Goal: Information Seeking & Learning: Learn about a topic

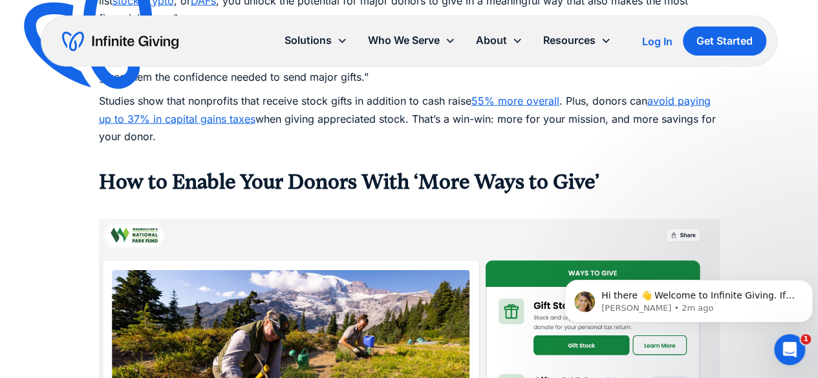
scroll to position [609, 0]
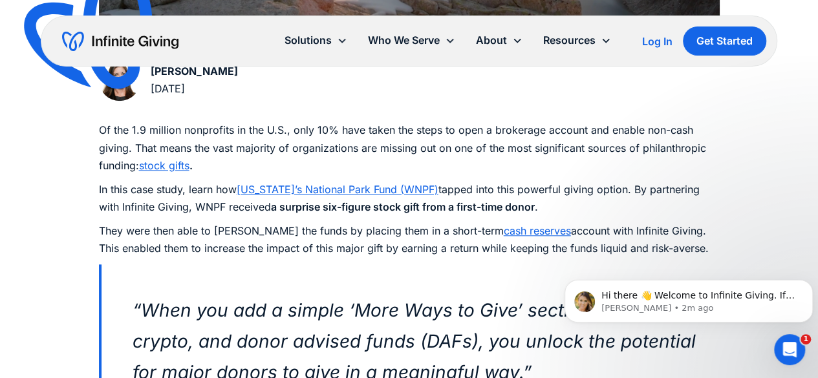
click at [299, 302] on em "“When you add a simple ‘More Ways to Give’ section and list stock, crypto, and …" at bounding box center [424, 341] width 583 height 84
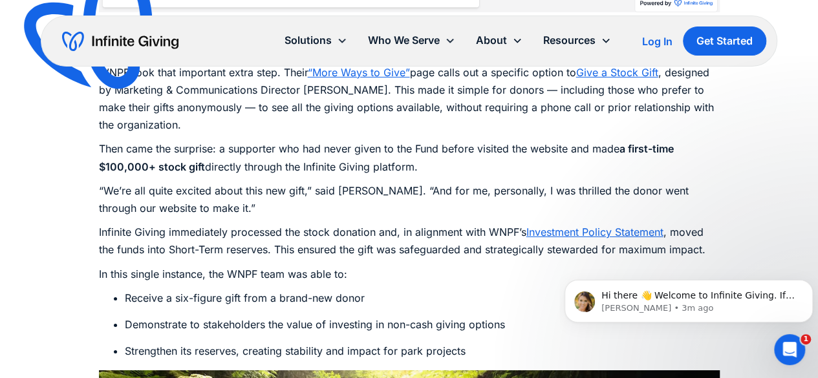
scroll to position [2144, 0]
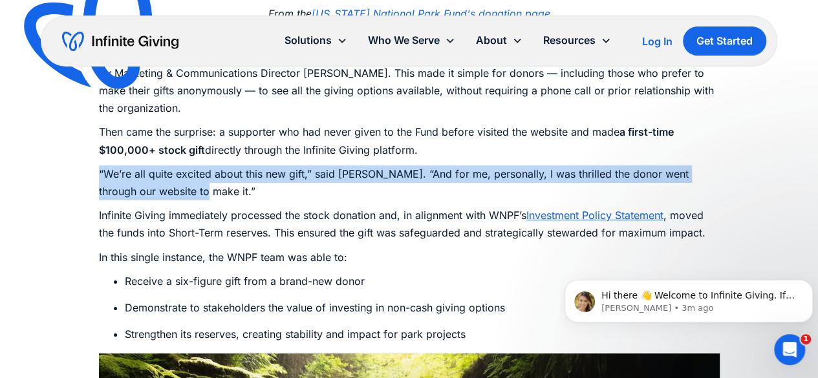
drag, startPoint x: 94, startPoint y: 153, endPoint x: 213, endPoint y: 179, distance: 121.8
copy p "“We’re all quite excited about this new gift,” said Day. “And for me, personall…"
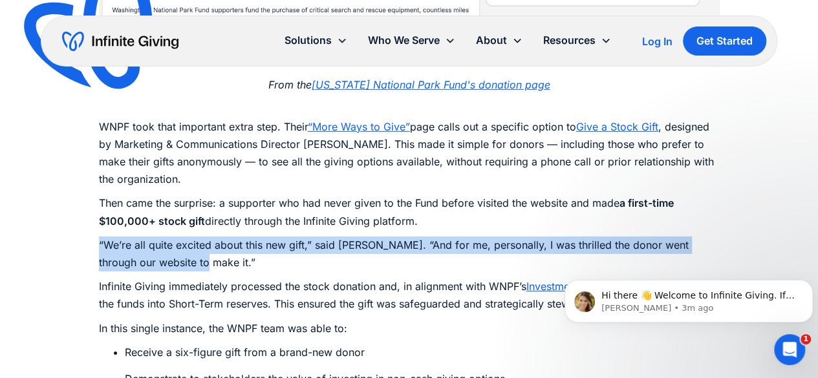
scroll to position [2073, 0]
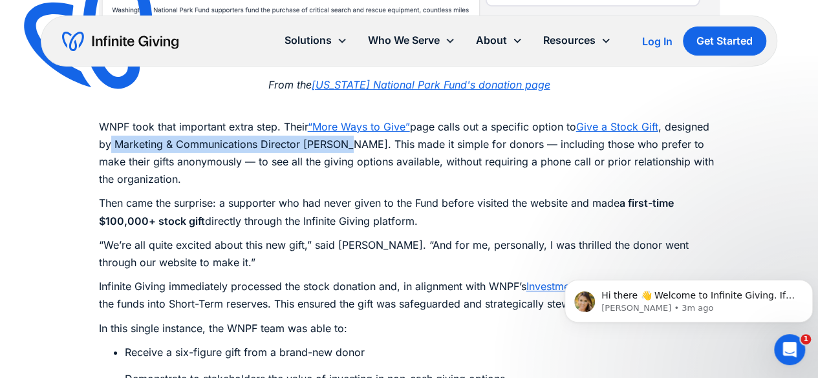
drag, startPoint x: 111, startPoint y: 127, endPoint x: 342, endPoint y: 129, distance: 230.9
click at [342, 129] on p "WNPF took that important extra step. Their “More Ways to Give” page calls out a…" at bounding box center [409, 144] width 621 height 88
copy p "Marketing & Communications Director Alex Day"
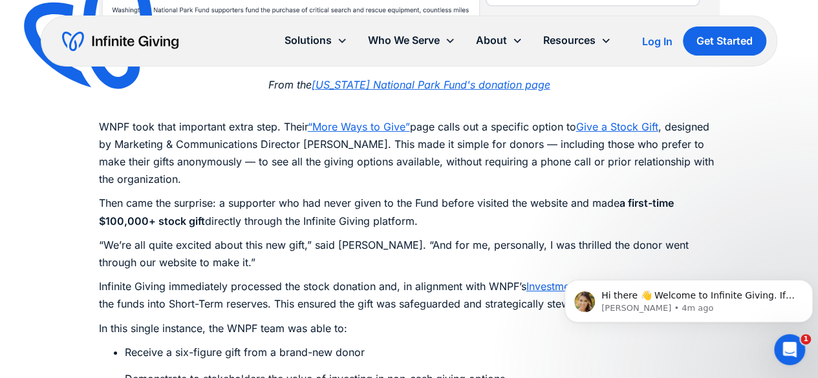
click at [230, 171] on div "Of the 1.9 million nonprofits in the U.S., only 10% have taken the steps to ope…" at bounding box center [409, 45] width 621 height 2775
click at [229, 237] on p "“We’re all quite excited about this new gift,” said Day. “And for me, personall…" at bounding box center [409, 254] width 621 height 35
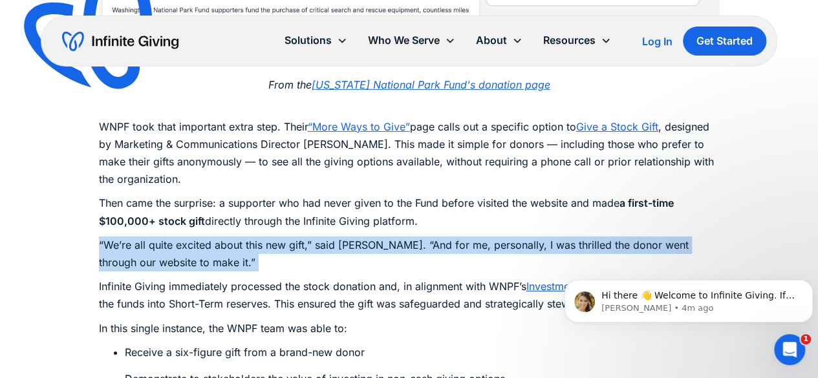
click at [229, 237] on p "“We’re all quite excited about this new gift,” said Day. “And for me, personall…" at bounding box center [409, 254] width 621 height 35
copy p "“We’re all quite excited about this new gift,” said Day. “And for me, personall…"
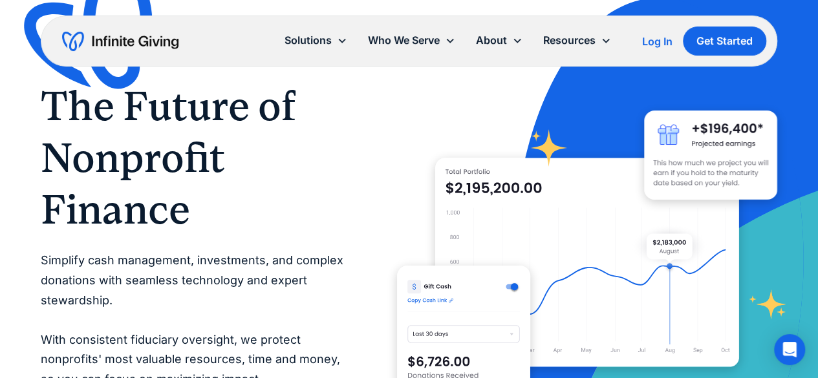
click at [317, 50] on div "Solutions" at bounding box center [315, 41] width 83 height 28
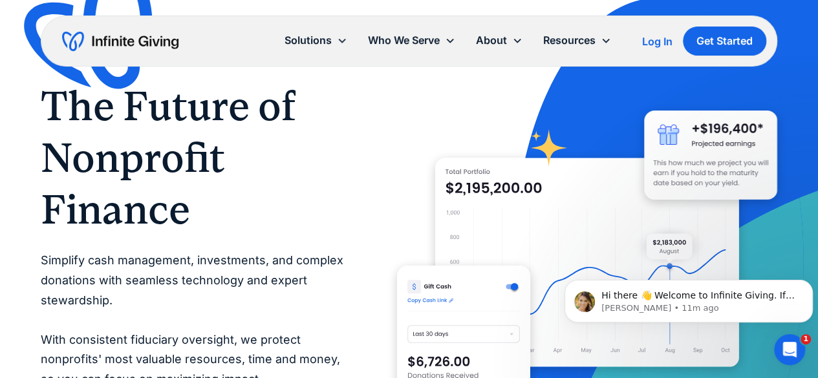
click at [332, 47] on div "Solutions" at bounding box center [315, 41] width 83 height 28
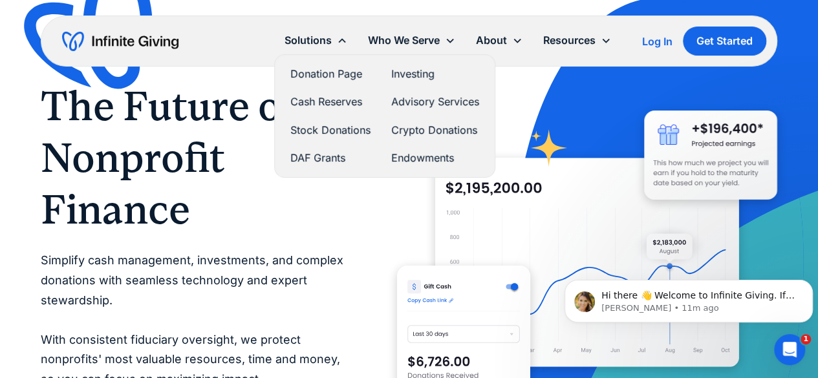
click at [441, 109] on link "Advisory Services" at bounding box center [435, 101] width 88 height 17
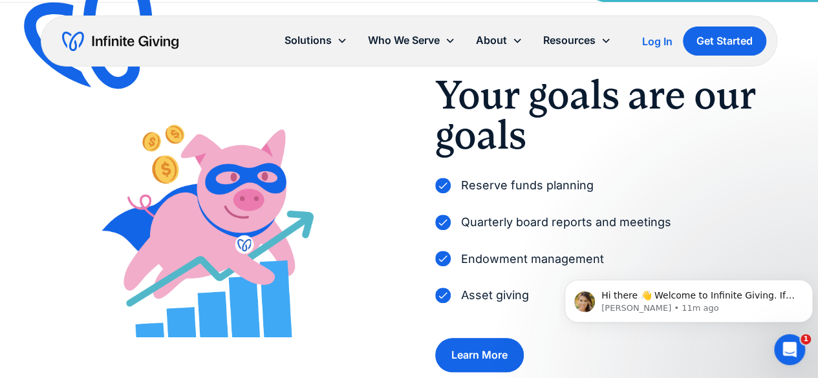
scroll to position [444, 0]
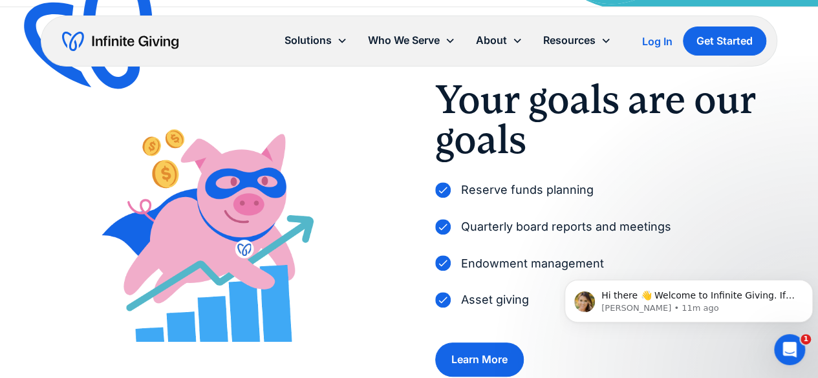
click at [517, 223] on p "Quarterly board reports and meetings" at bounding box center [566, 227] width 210 height 20
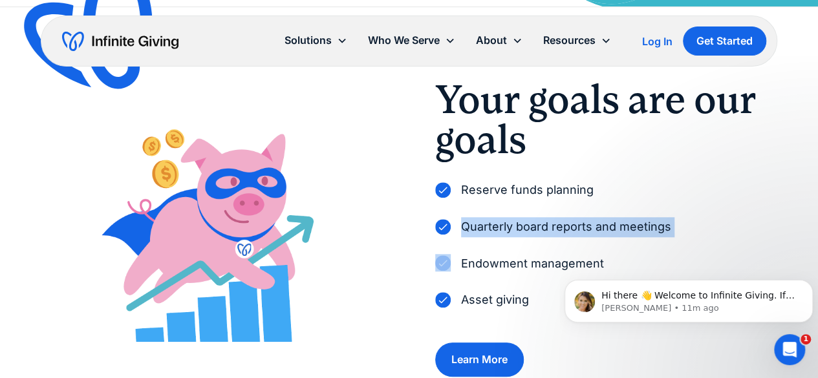
click at [517, 223] on p "Quarterly board reports and meetings" at bounding box center [566, 227] width 210 height 20
copy p "Quarterly board reports and meetings"
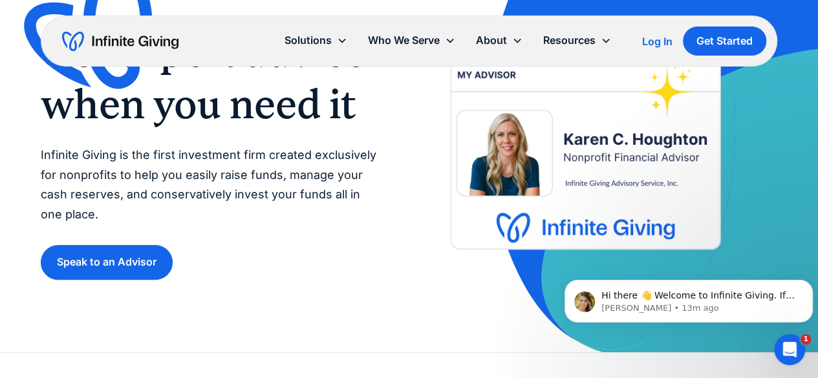
scroll to position [96, 0]
